Goal: Information Seeking & Learning: Learn about a topic

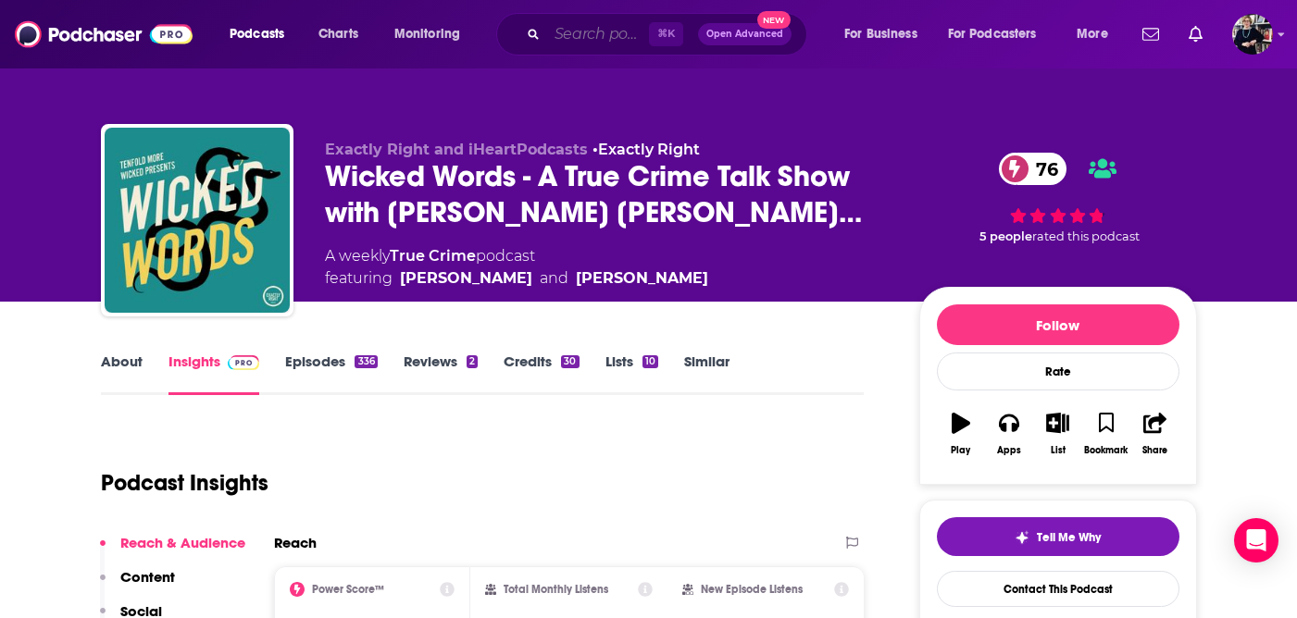
click at [568, 30] on input "Search podcasts, credits, & more..." at bounding box center [598, 34] width 102 height 30
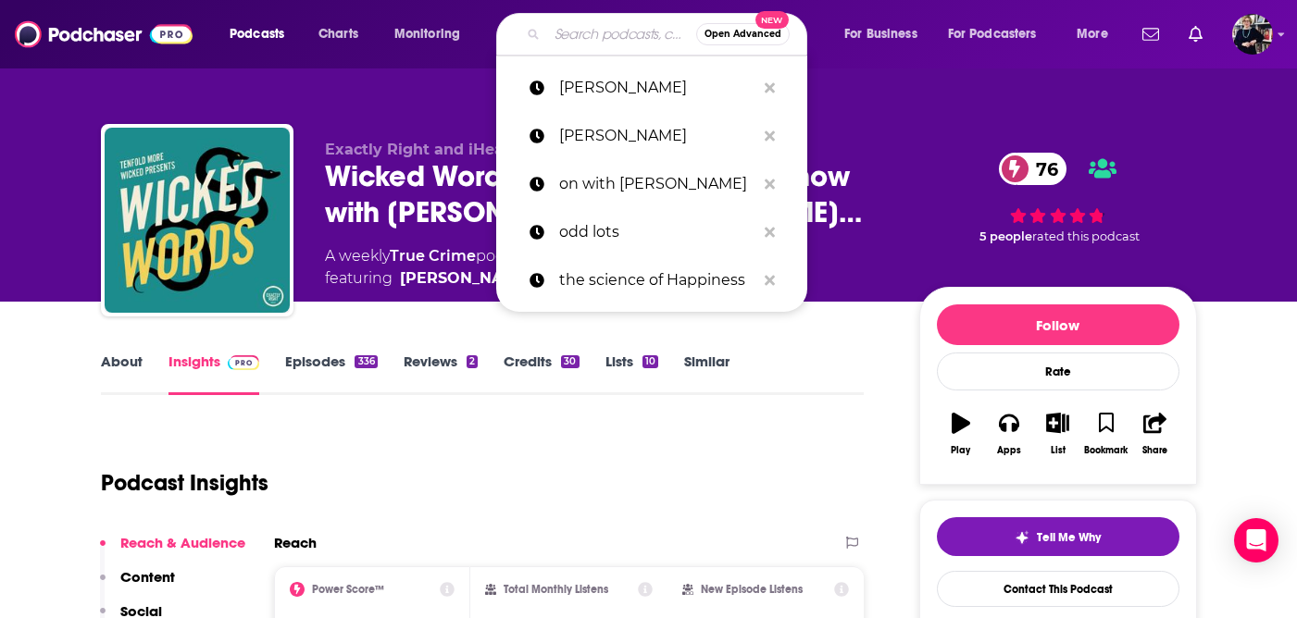
paste input "The Origins Podcast with [PERSON_NAME]"
type input "The Origins Podcast with [PERSON_NAME]"
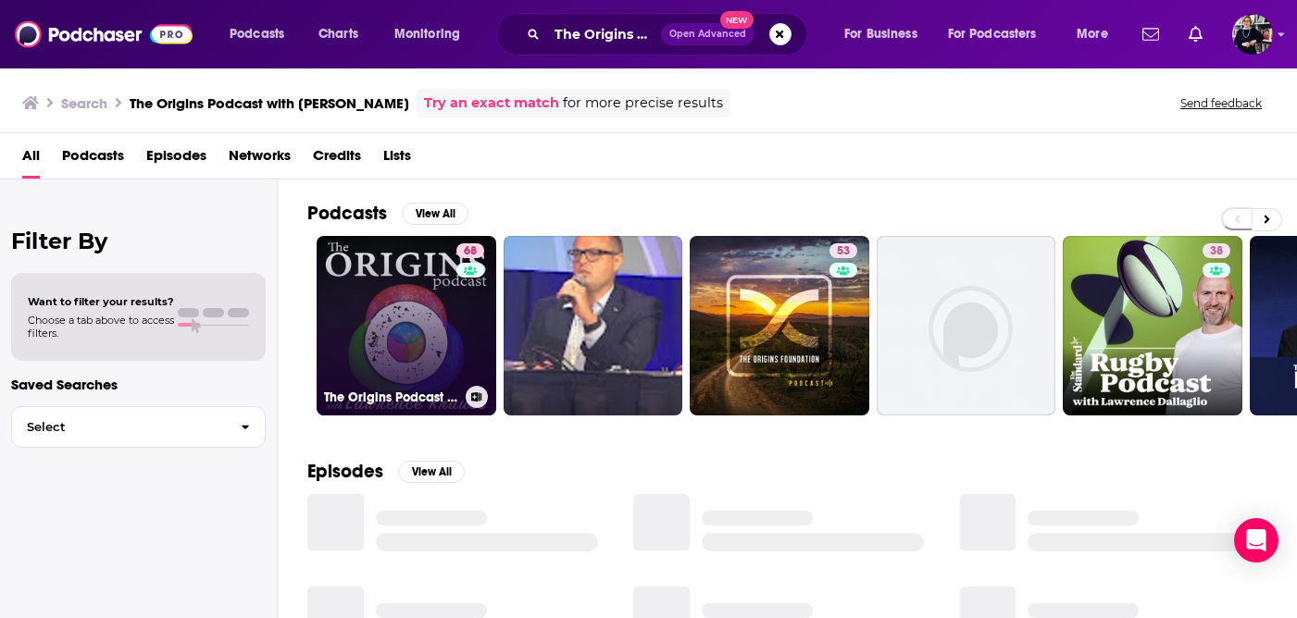
click at [421, 327] on link "68 The Origins Podcast with [PERSON_NAME]" at bounding box center [406, 326] width 180 height 180
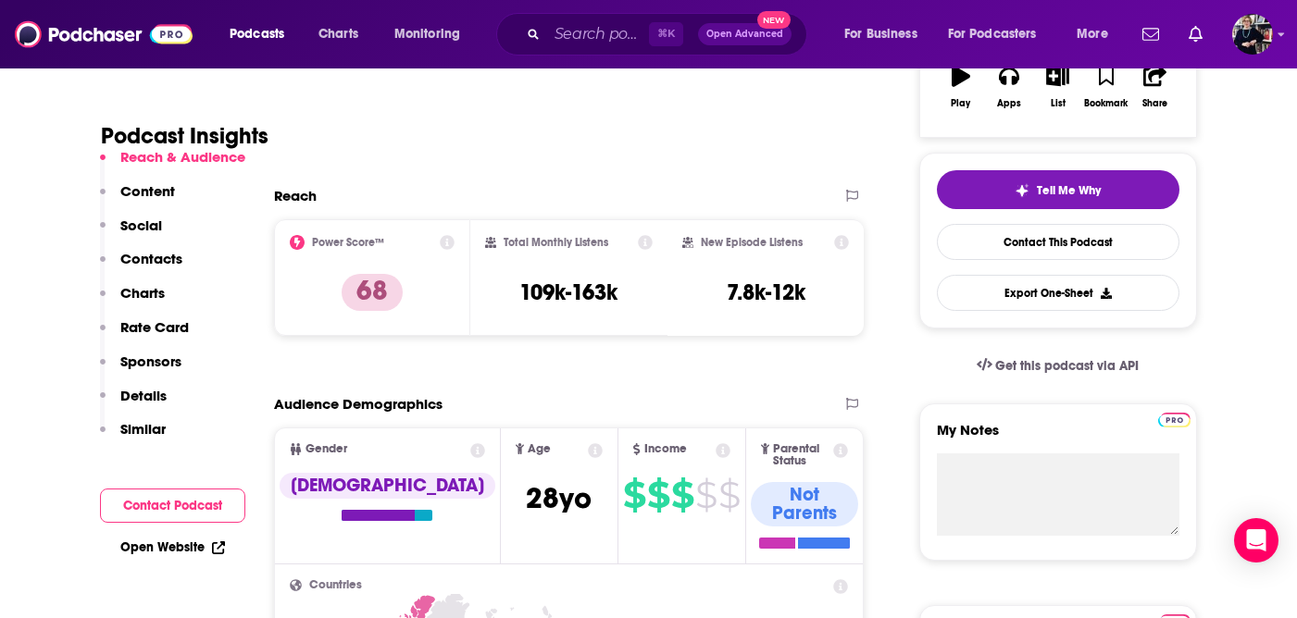
scroll to position [155, 0]
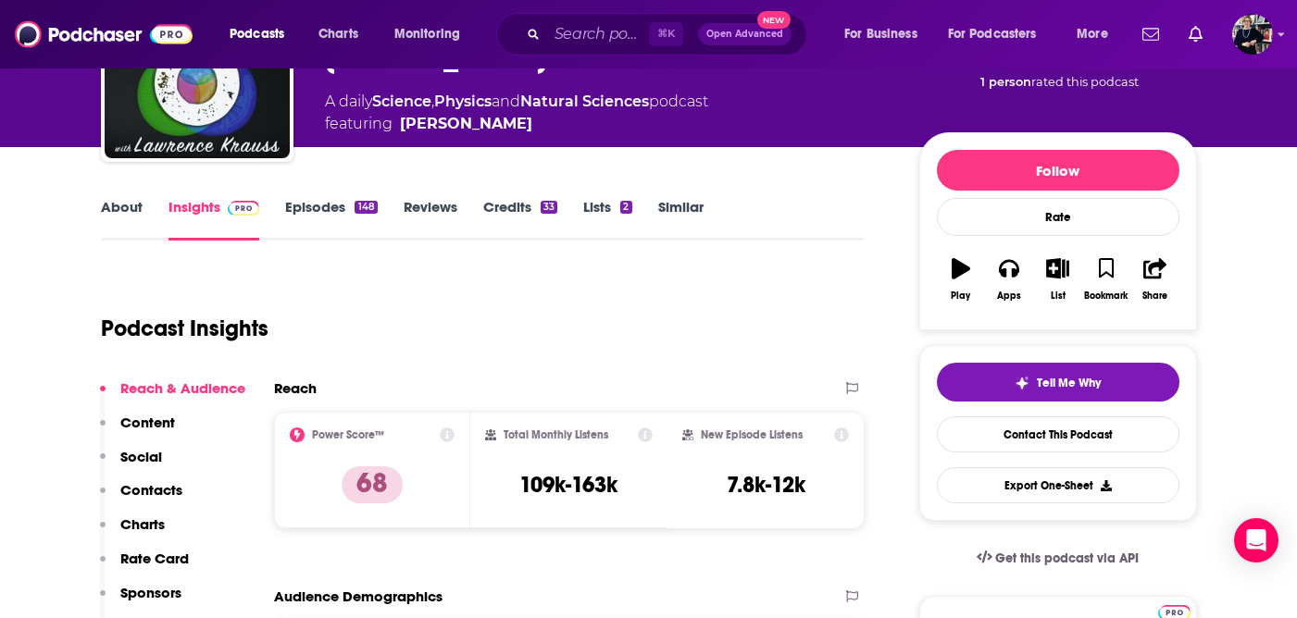
click at [127, 206] on link "About" at bounding box center [122, 219] width 42 height 43
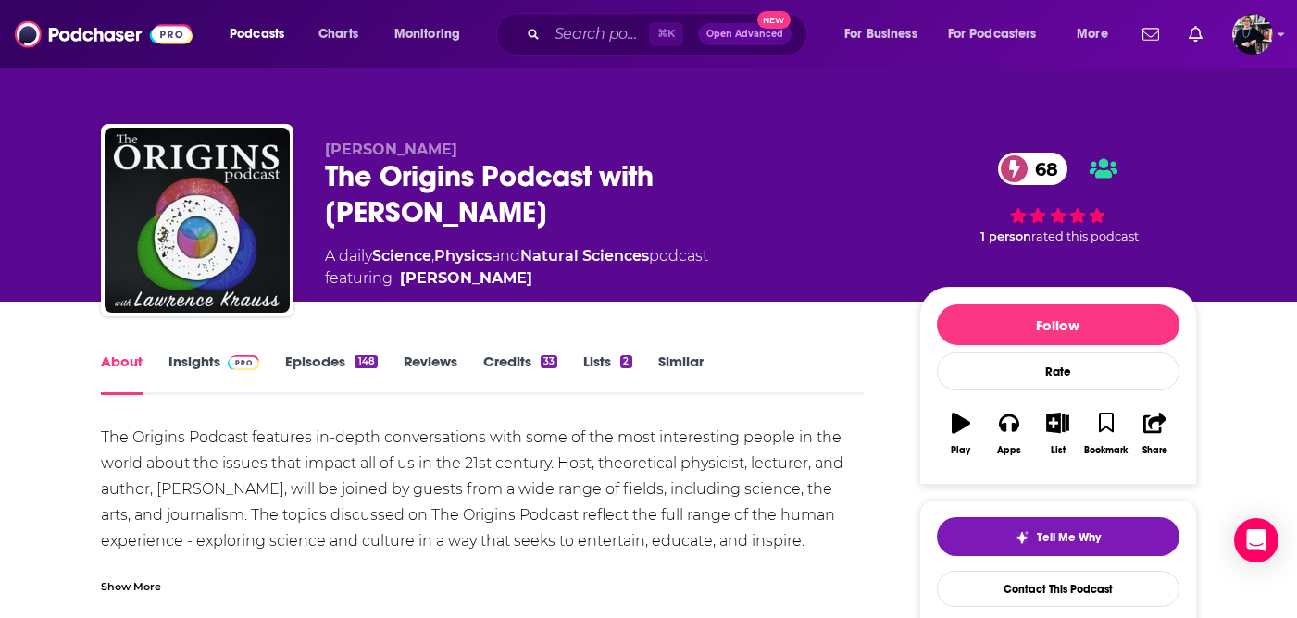
click at [312, 365] on link "Episodes 148" at bounding box center [331, 374] width 92 height 43
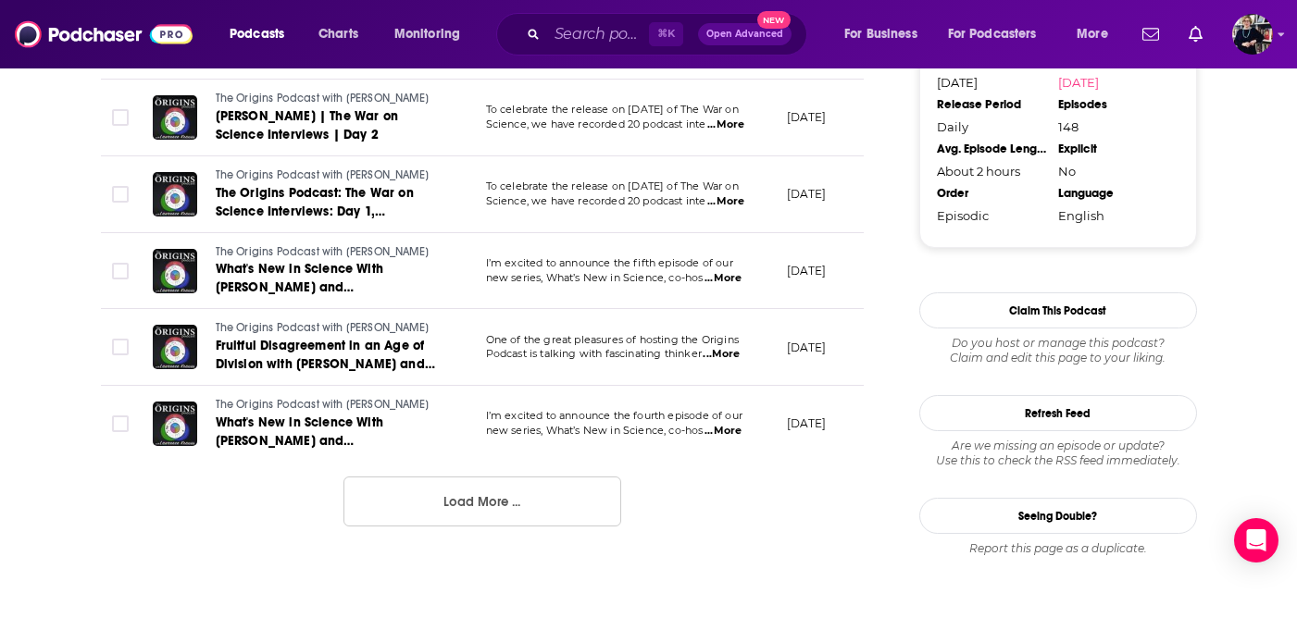
scroll to position [1986, 0]
click at [451, 502] on button "Load More ..." at bounding box center [482, 501] width 278 height 50
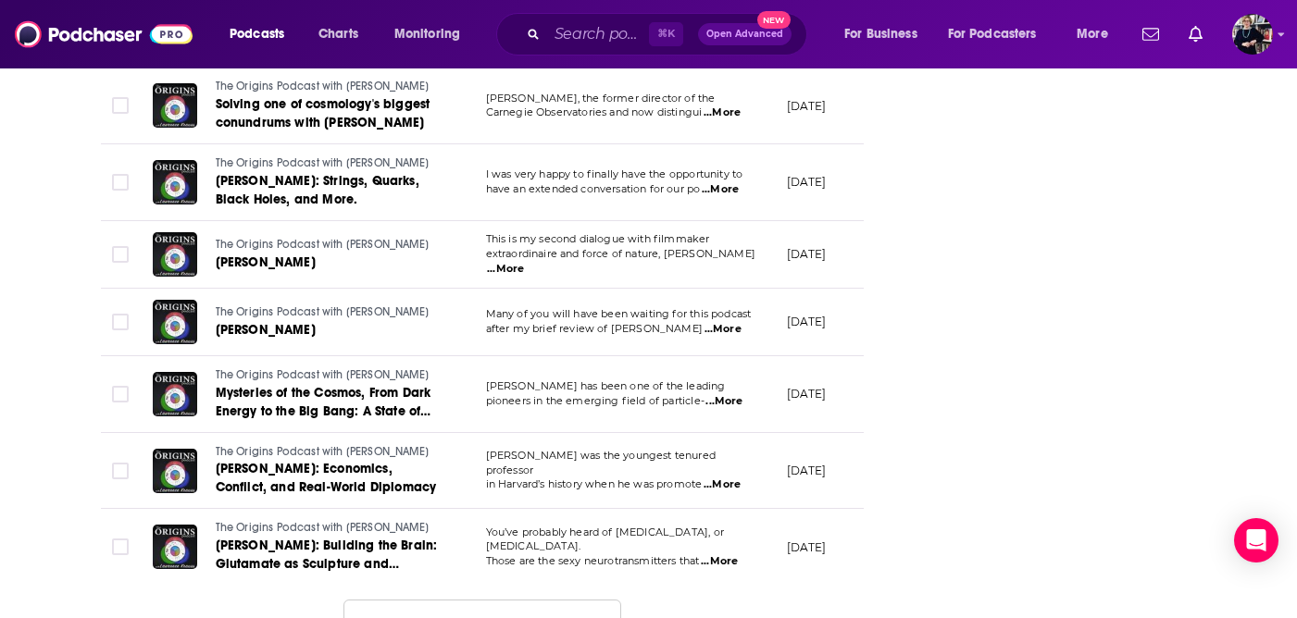
scroll to position [3803, 0]
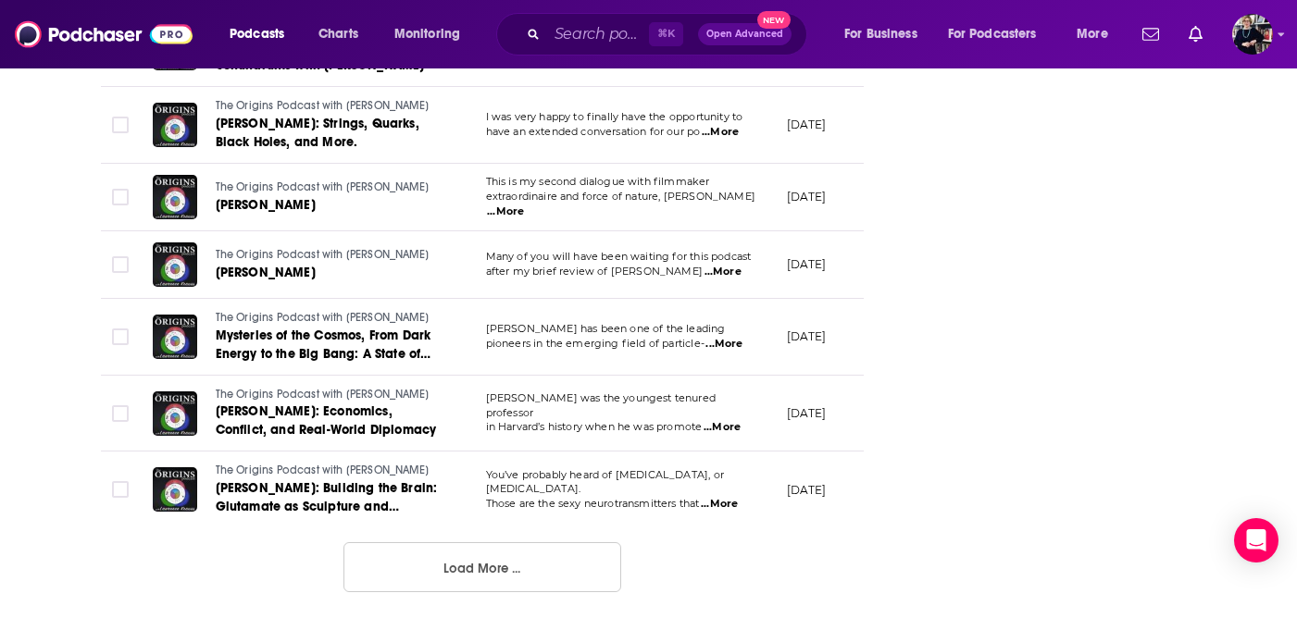
click at [471, 560] on button "Load More ..." at bounding box center [482, 567] width 278 height 50
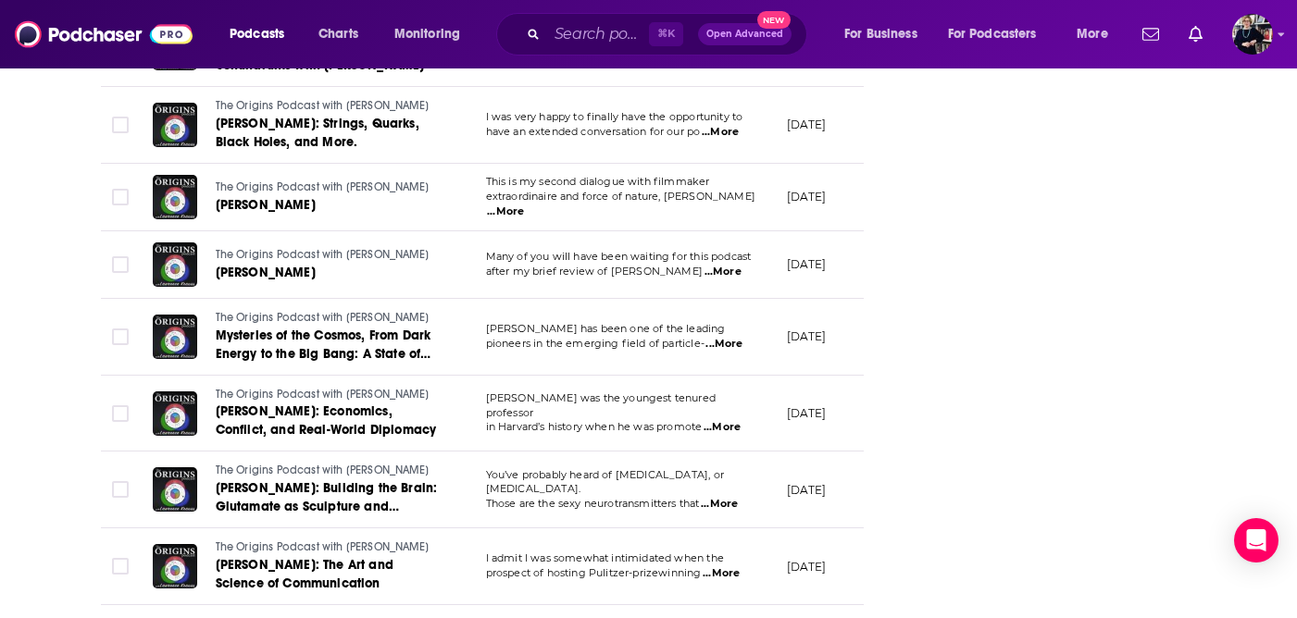
click at [726, 268] on span "...More" at bounding box center [722, 272] width 37 height 15
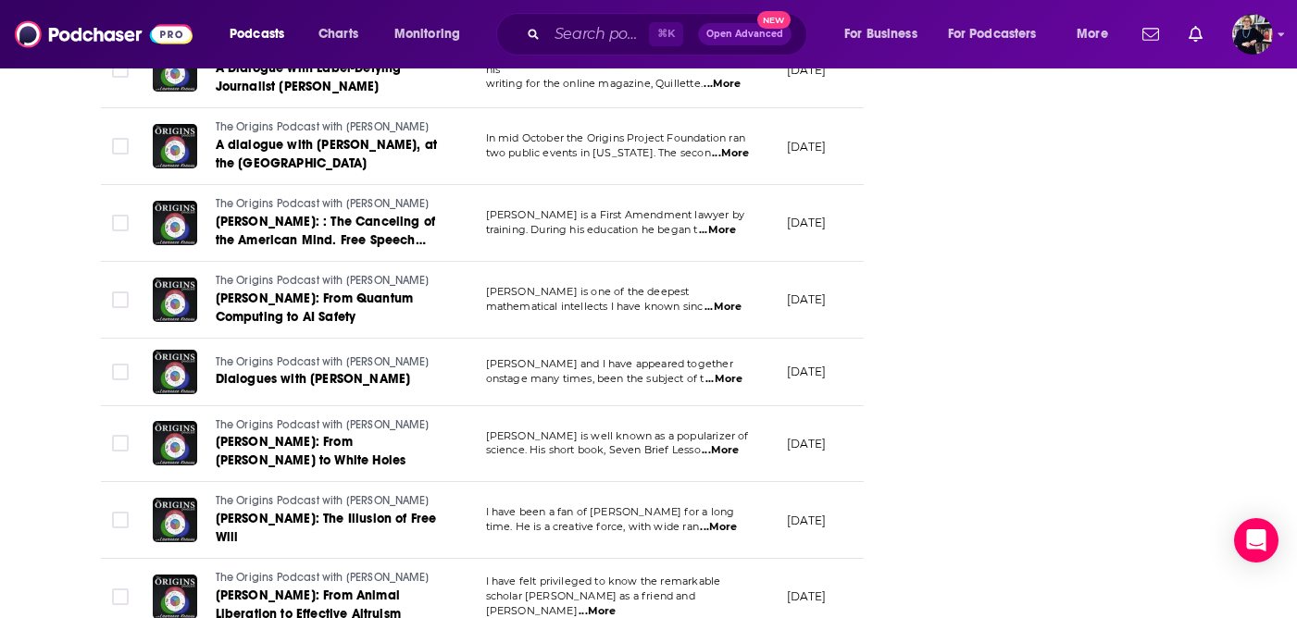
scroll to position [4623, 0]
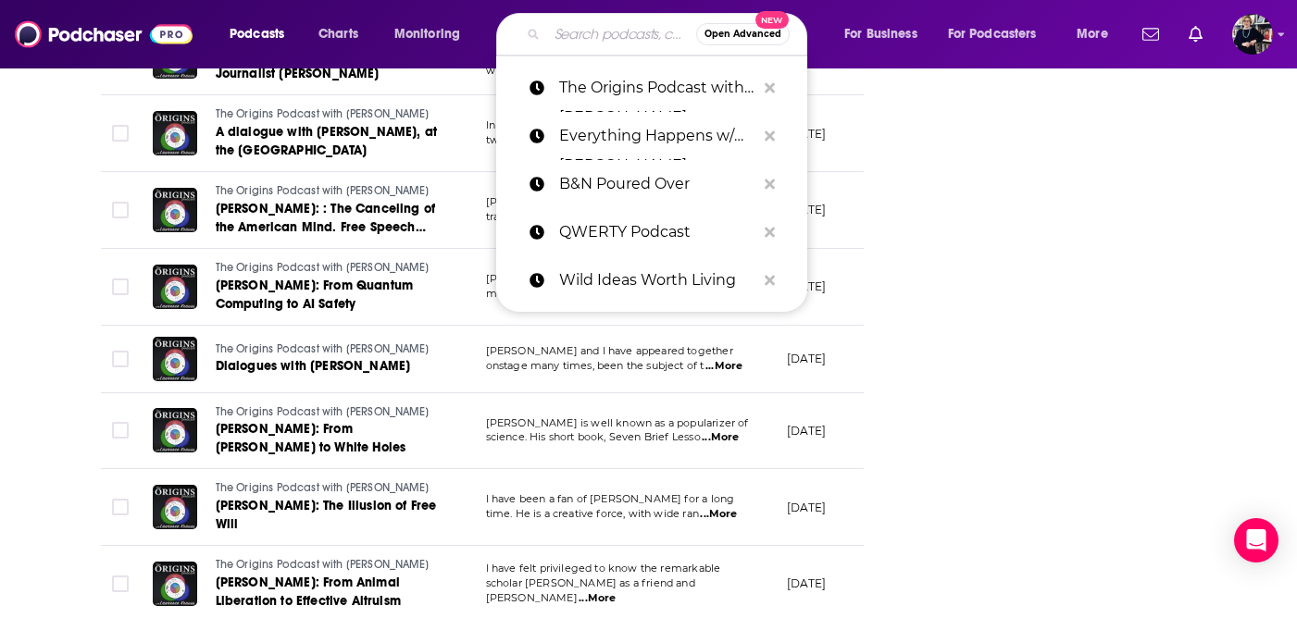
click at [558, 31] on input "Search podcasts, credits, & more..." at bounding box center [621, 34] width 149 height 30
paste input "The [PERSON_NAME] Podcast"
type input "The [PERSON_NAME] Podcast"
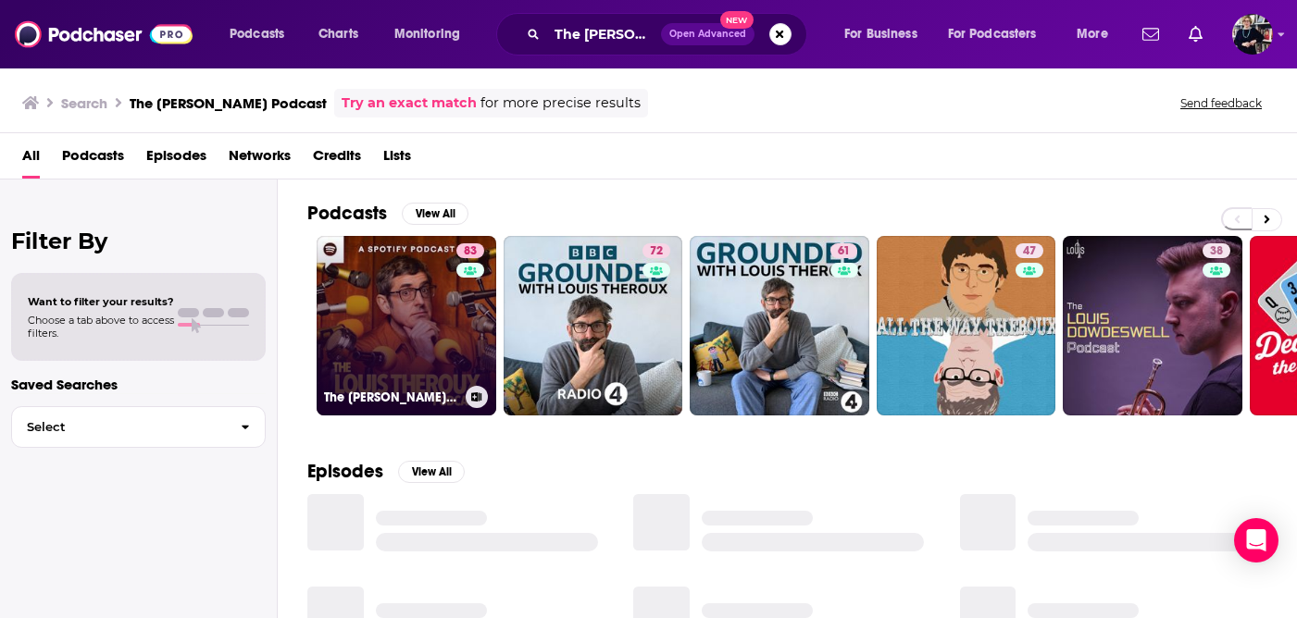
click at [454, 330] on link "83 The [PERSON_NAME] Podcast" at bounding box center [406, 326] width 180 height 180
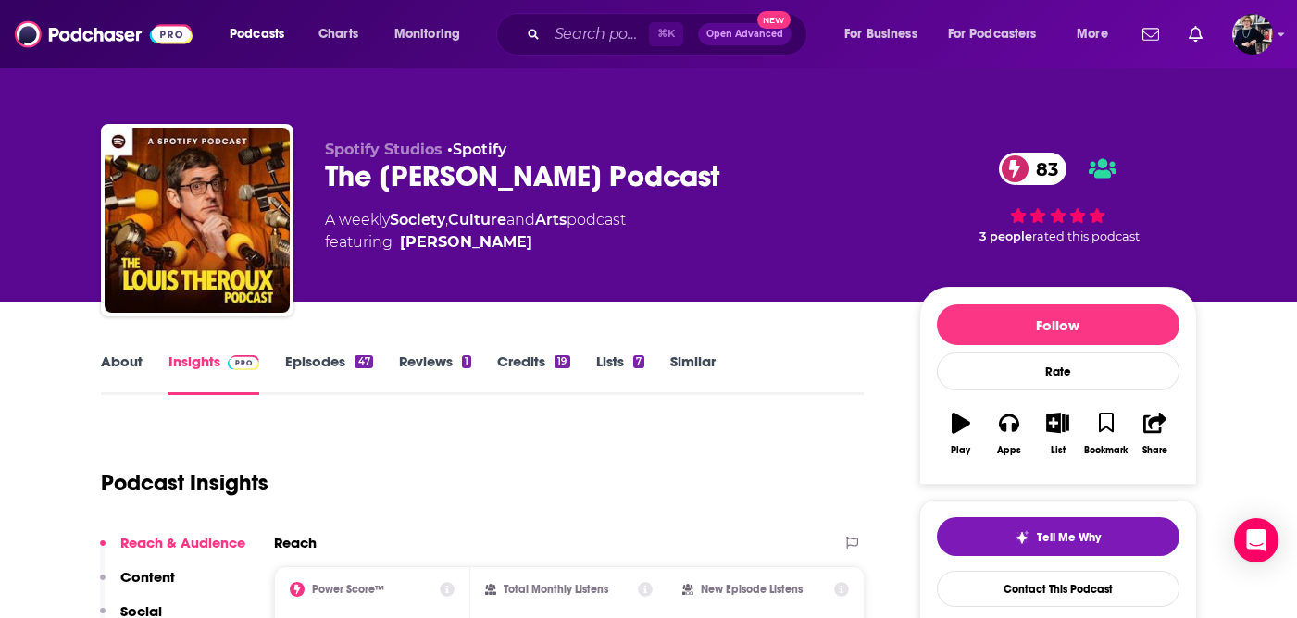
scroll to position [73, 0]
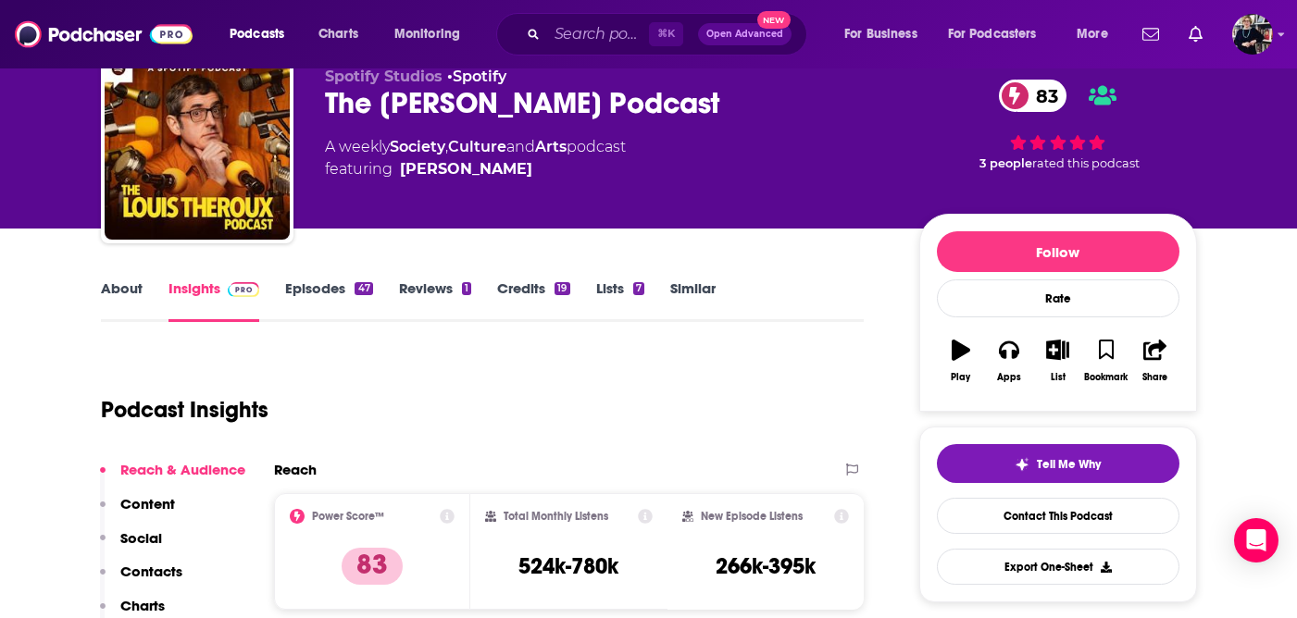
click at [129, 289] on link "About" at bounding box center [122, 300] width 42 height 43
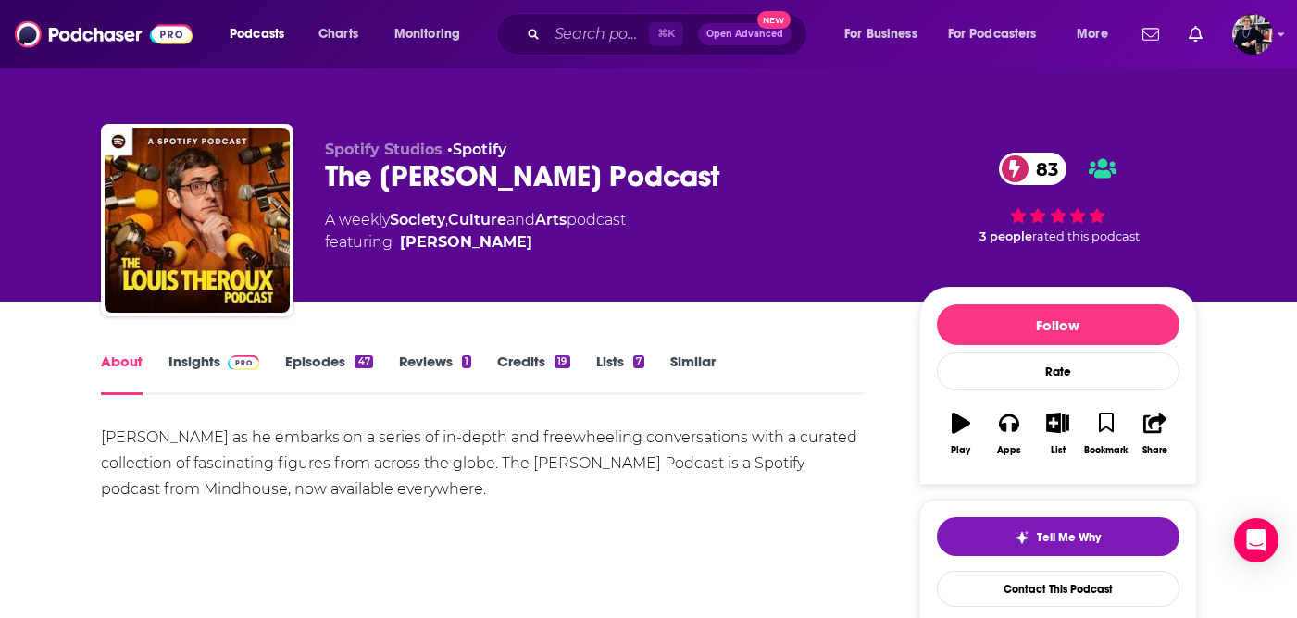
click at [332, 363] on link "Episodes 47" at bounding box center [328, 374] width 87 height 43
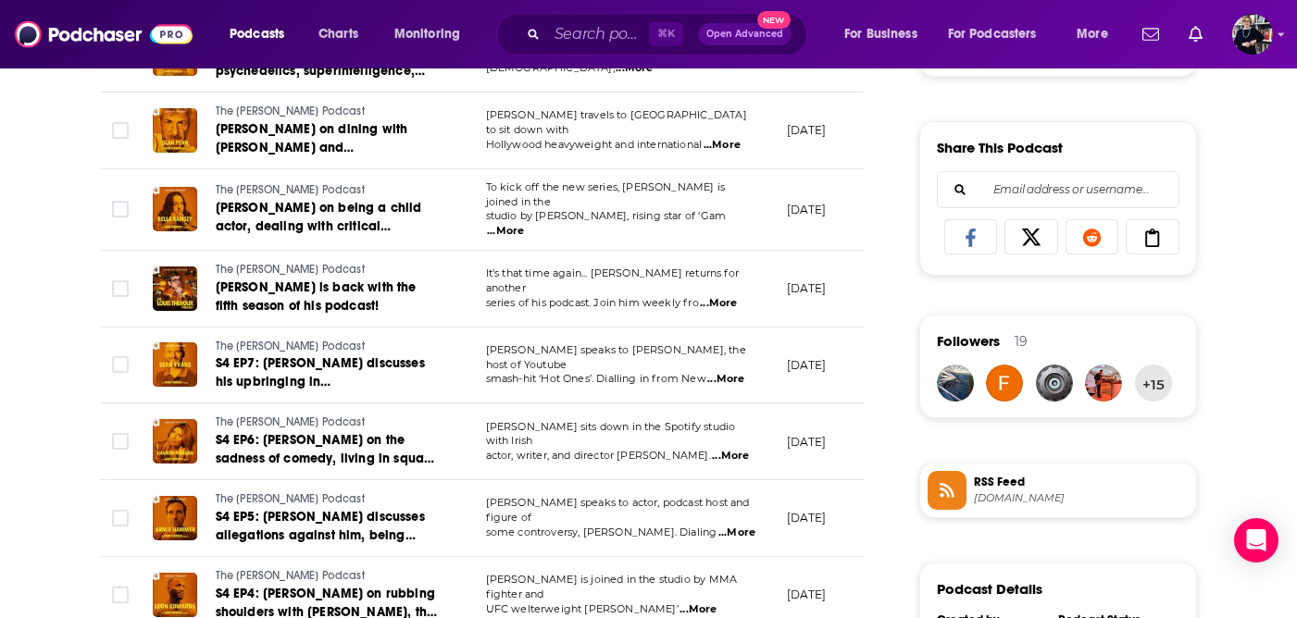
scroll to position [1130, 0]
